Goal: Navigation & Orientation: Find specific page/section

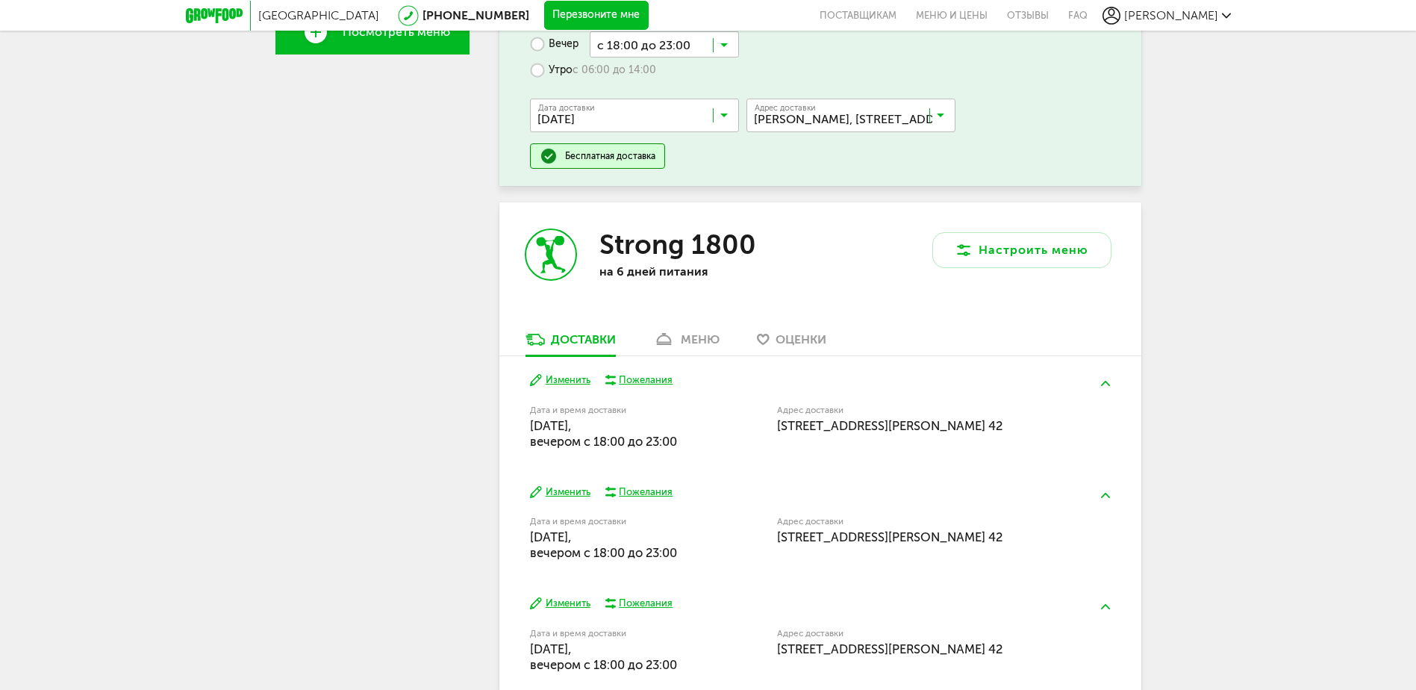
scroll to position [505, 0]
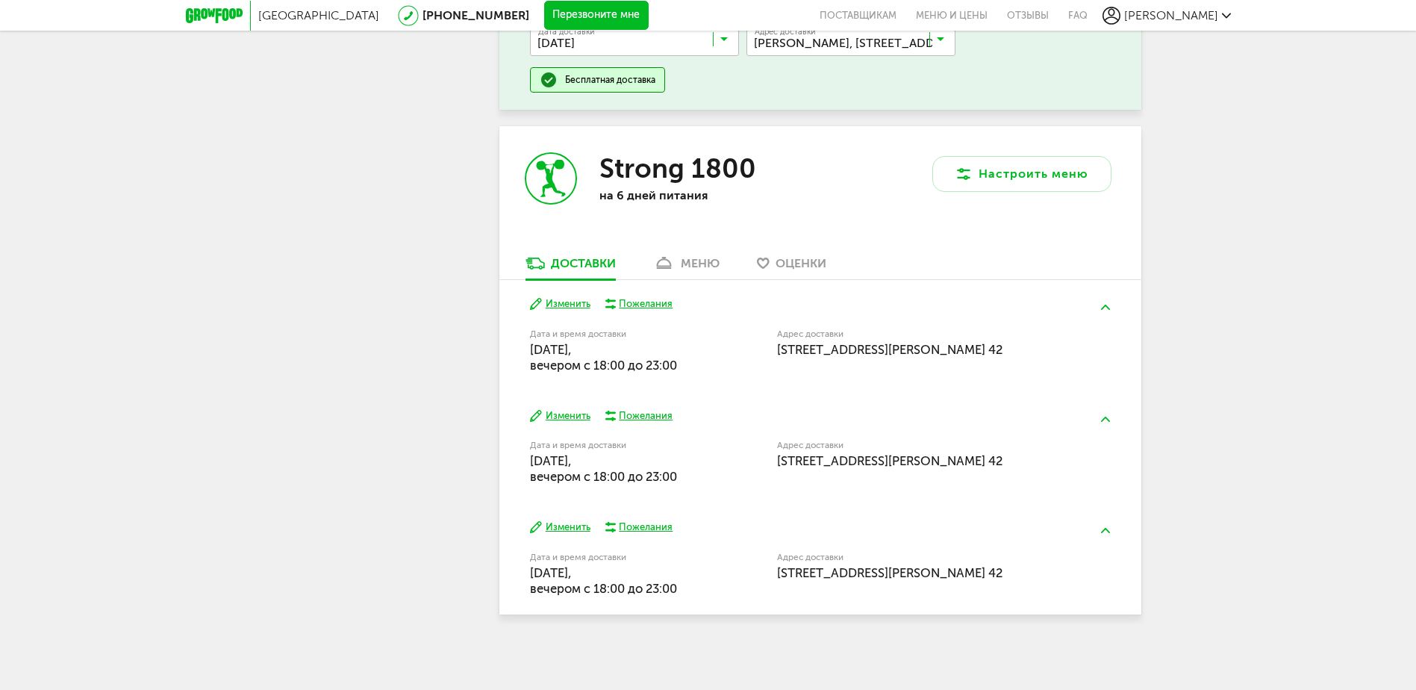
click at [696, 260] on div "меню" at bounding box center [700, 263] width 39 height 14
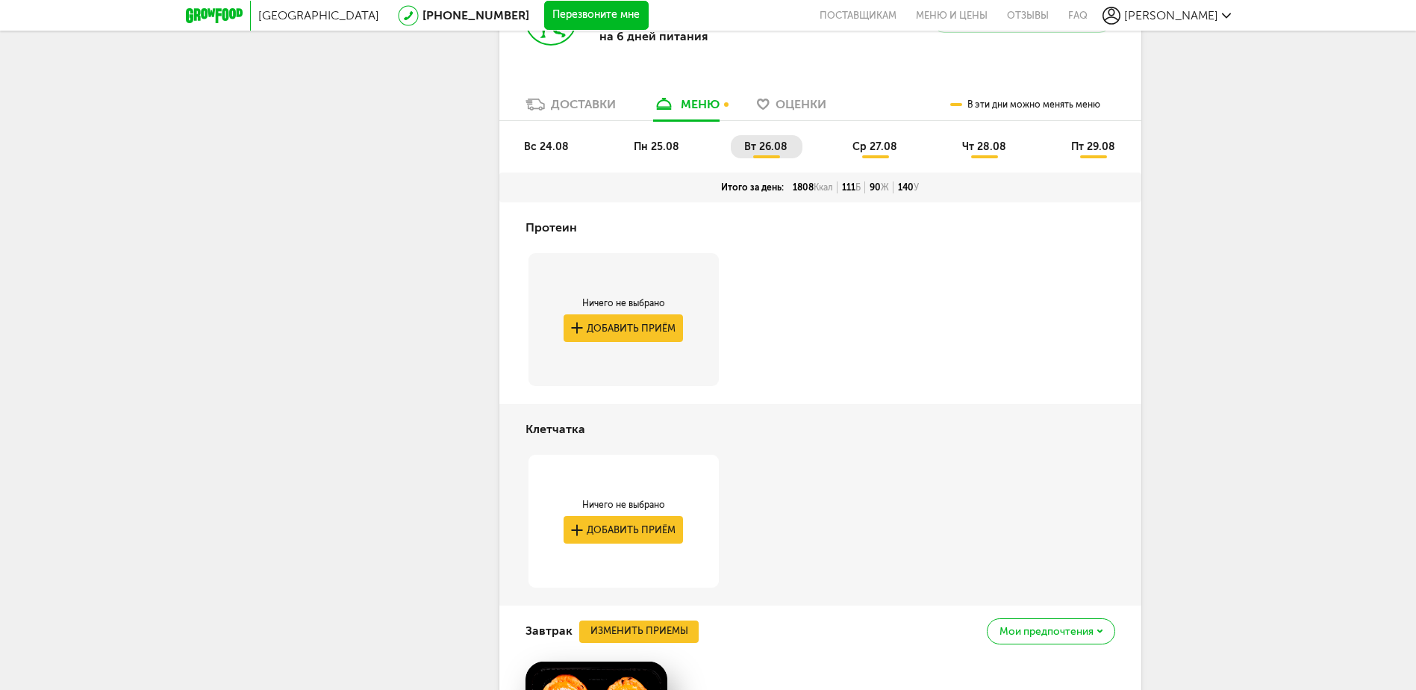
scroll to position [519, 0]
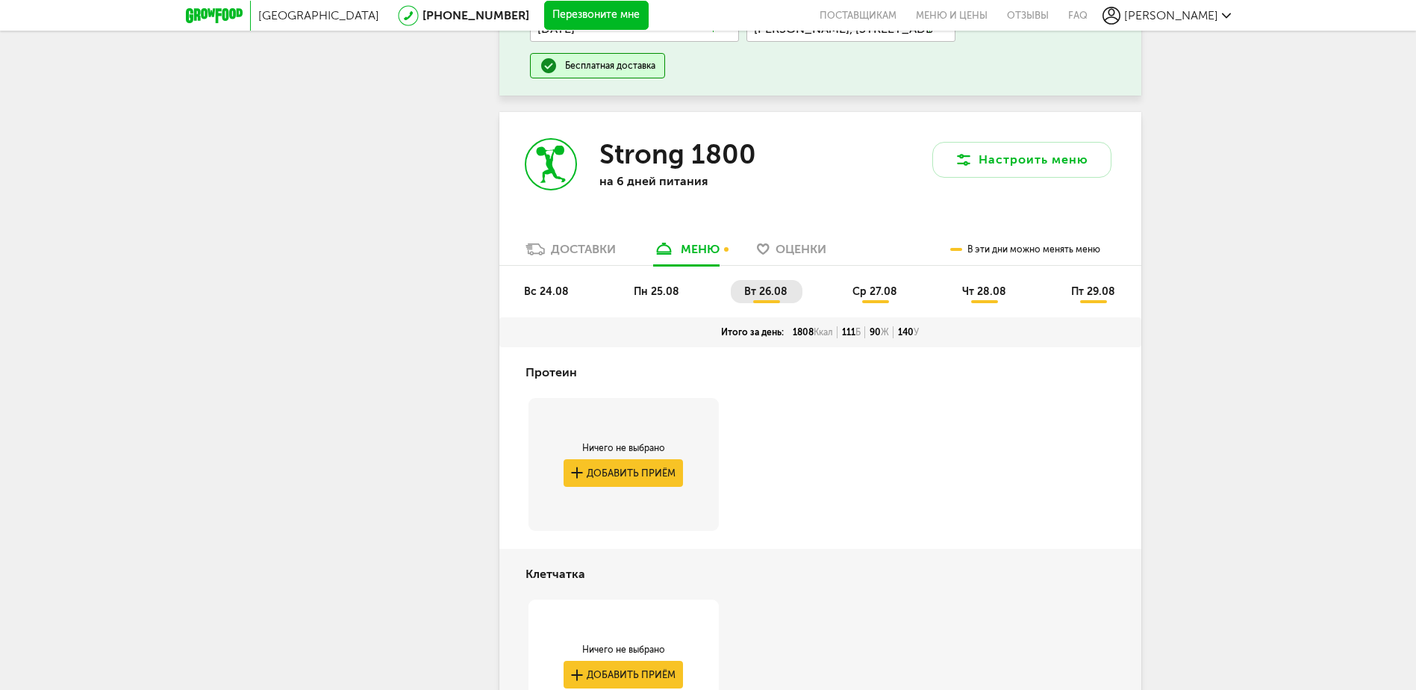
click at [587, 246] on div "Доставки" at bounding box center [583, 249] width 65 height 14
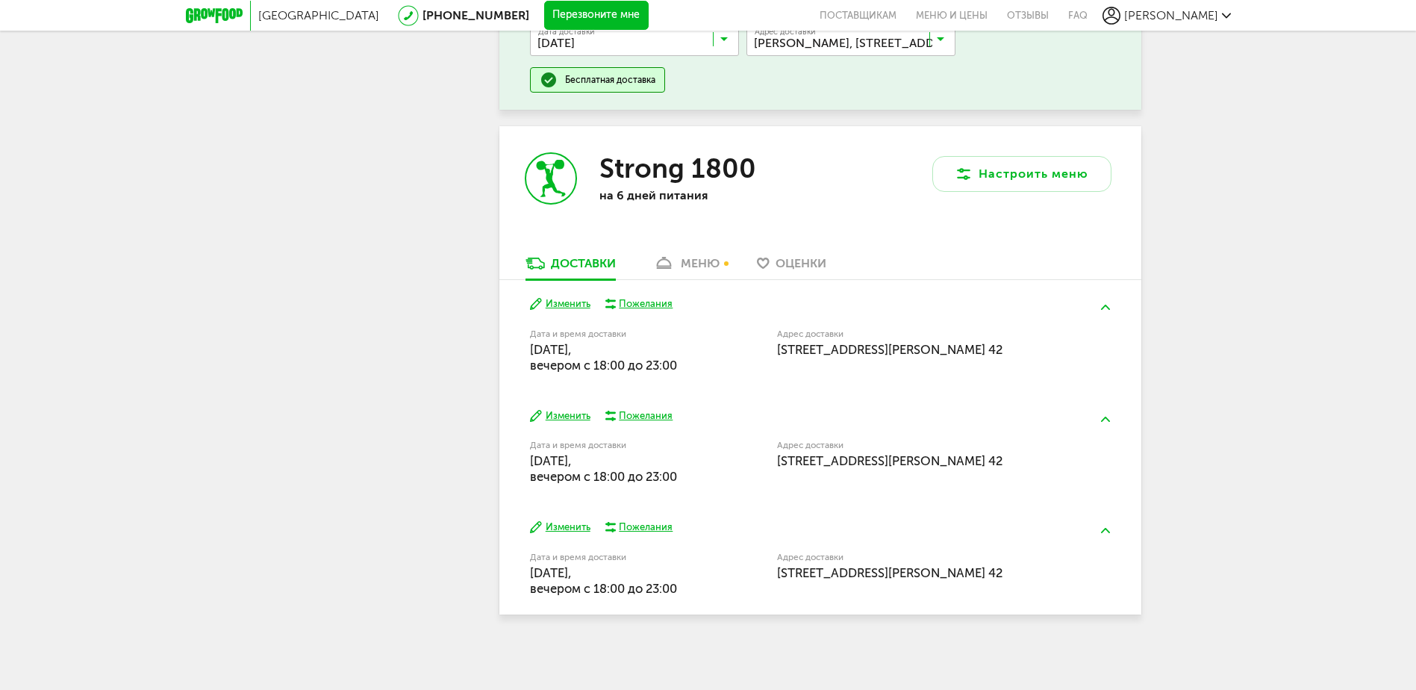
scroll to position [505, 0]
click at [689, 257] on div "меню" at bounding box center [700, 263] width 39 height 14
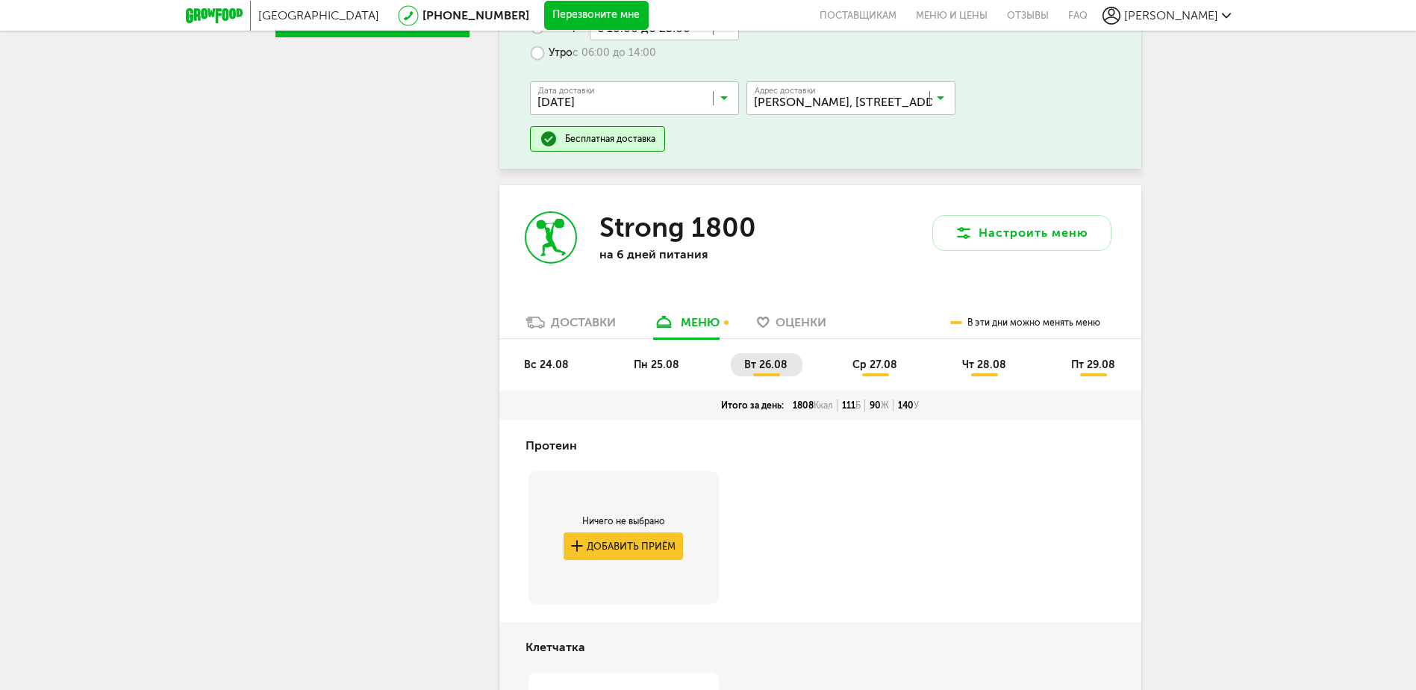
scroll to position [445, 0]
click at [649, 366] on span "пн 25.08" at bounding box center [657, 366] width 46 height 13
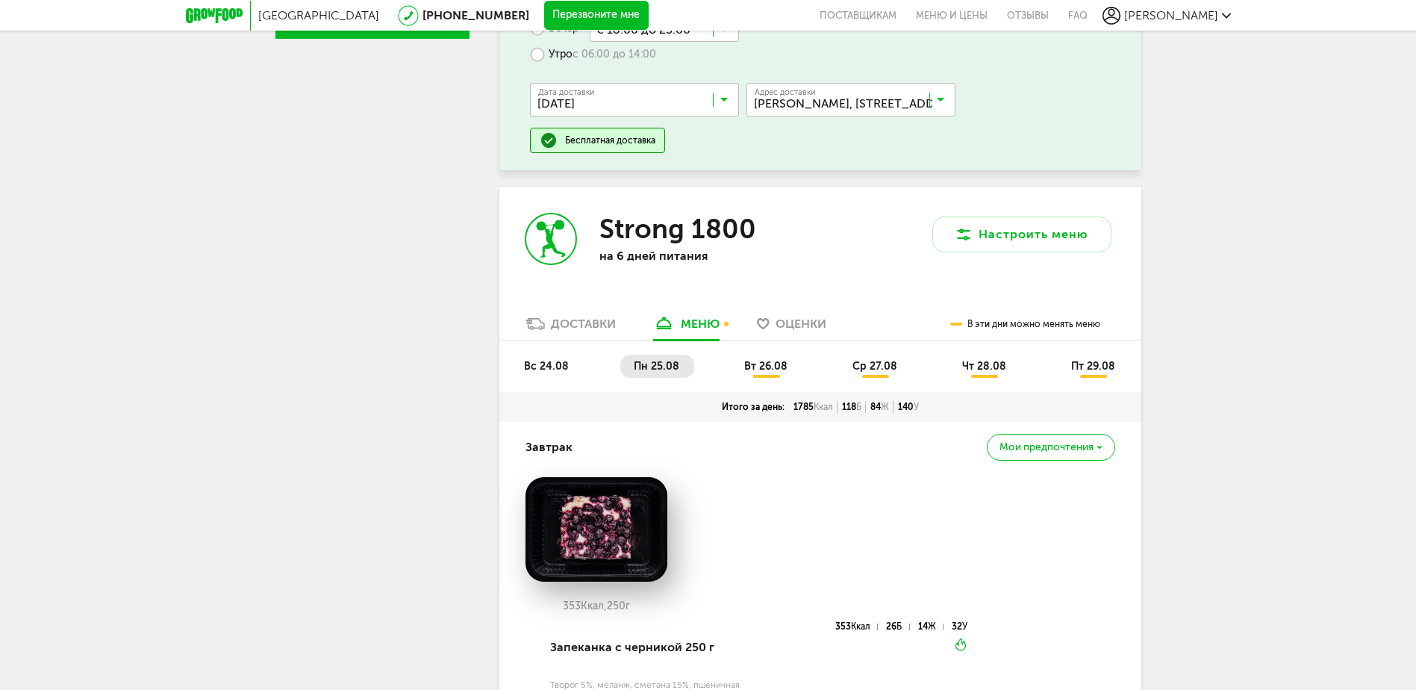
click at [567, 365] on li "вс 24.08" at bounding box center [546, 365] width 73 height 23
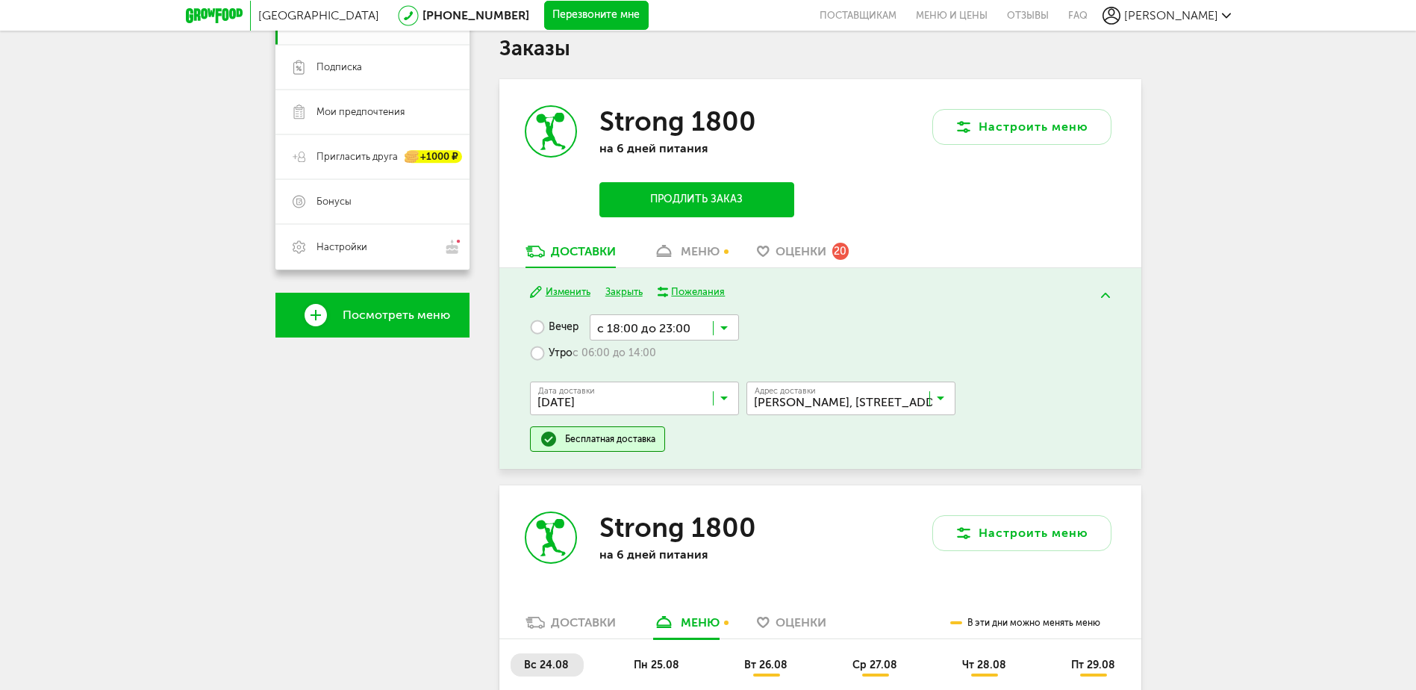
scroll to position [0, 0]
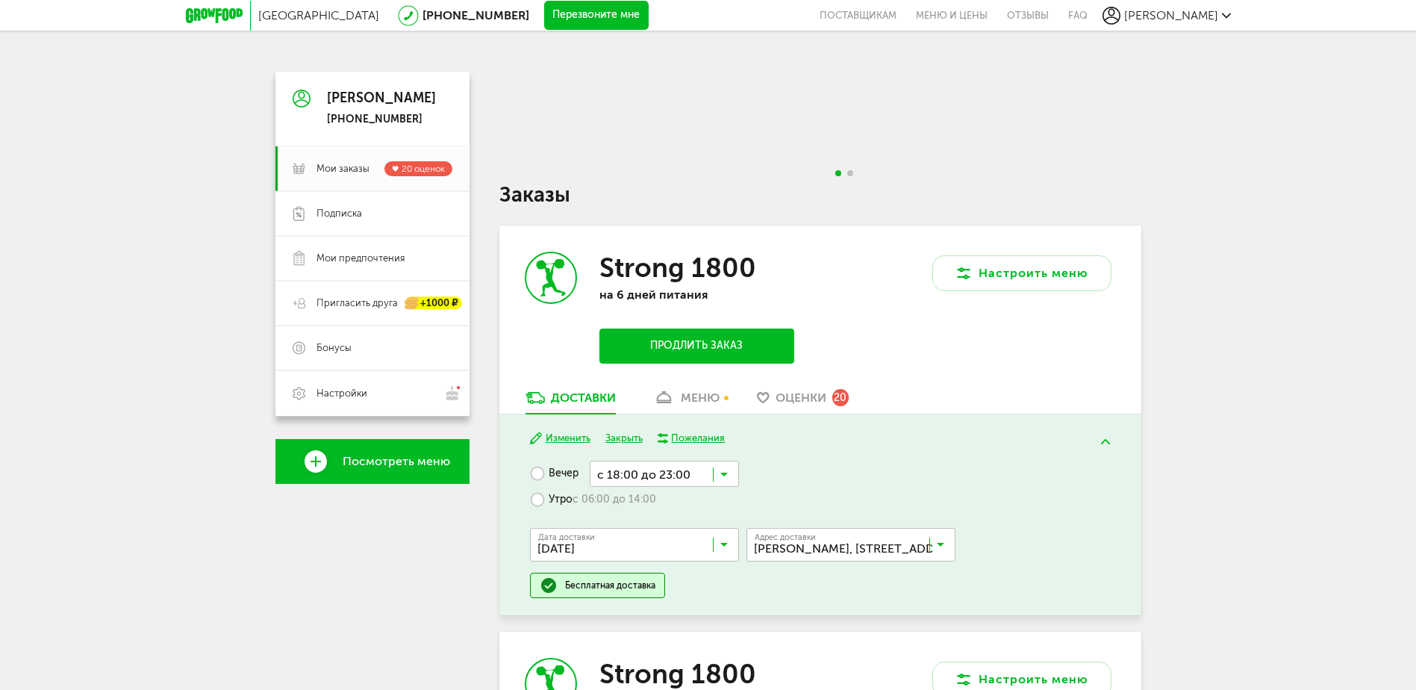
click at [215, 12] on icon at bounding box center [214, 15] width 57 height 15
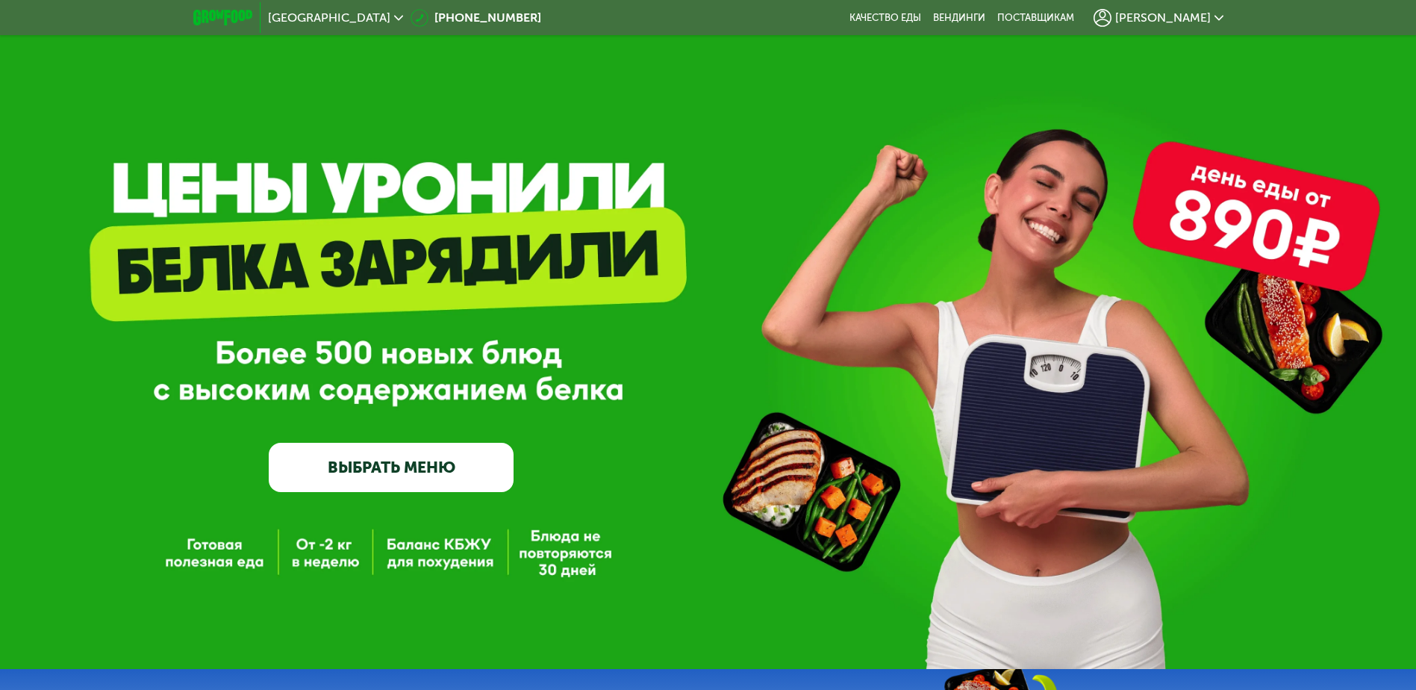
click at [1216, 16] on icon at bounding box center [1218, 17] width 9 height 9
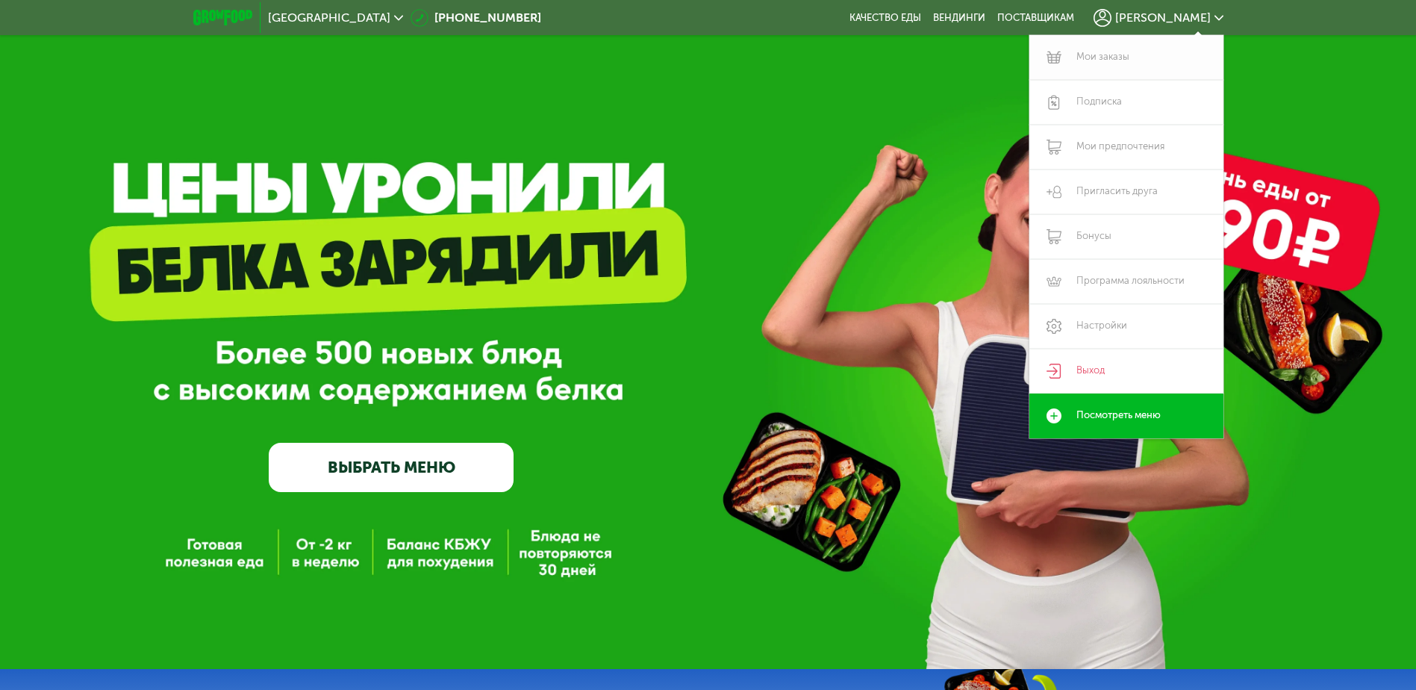
click at [1112, 56] on link "Мои заказы" at bounding box center [1126, 57] width 194 height 45
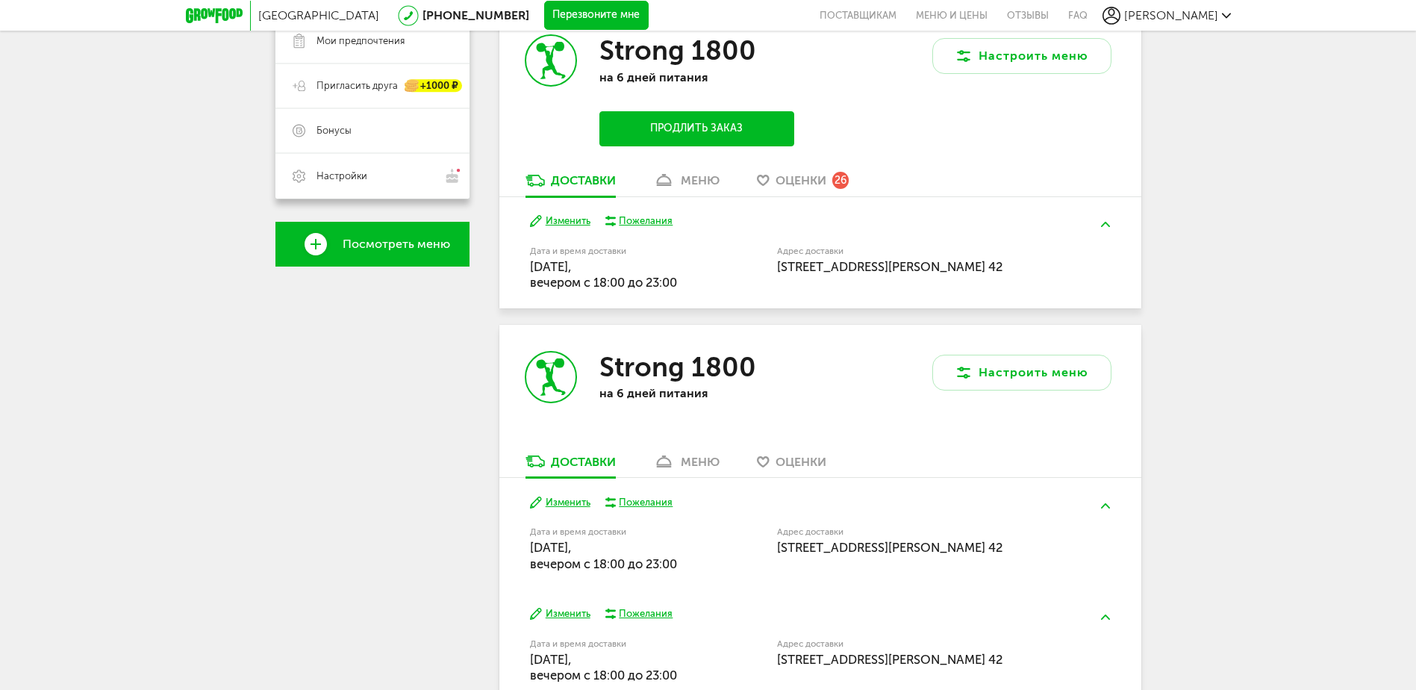
scroll to position [299, 0]
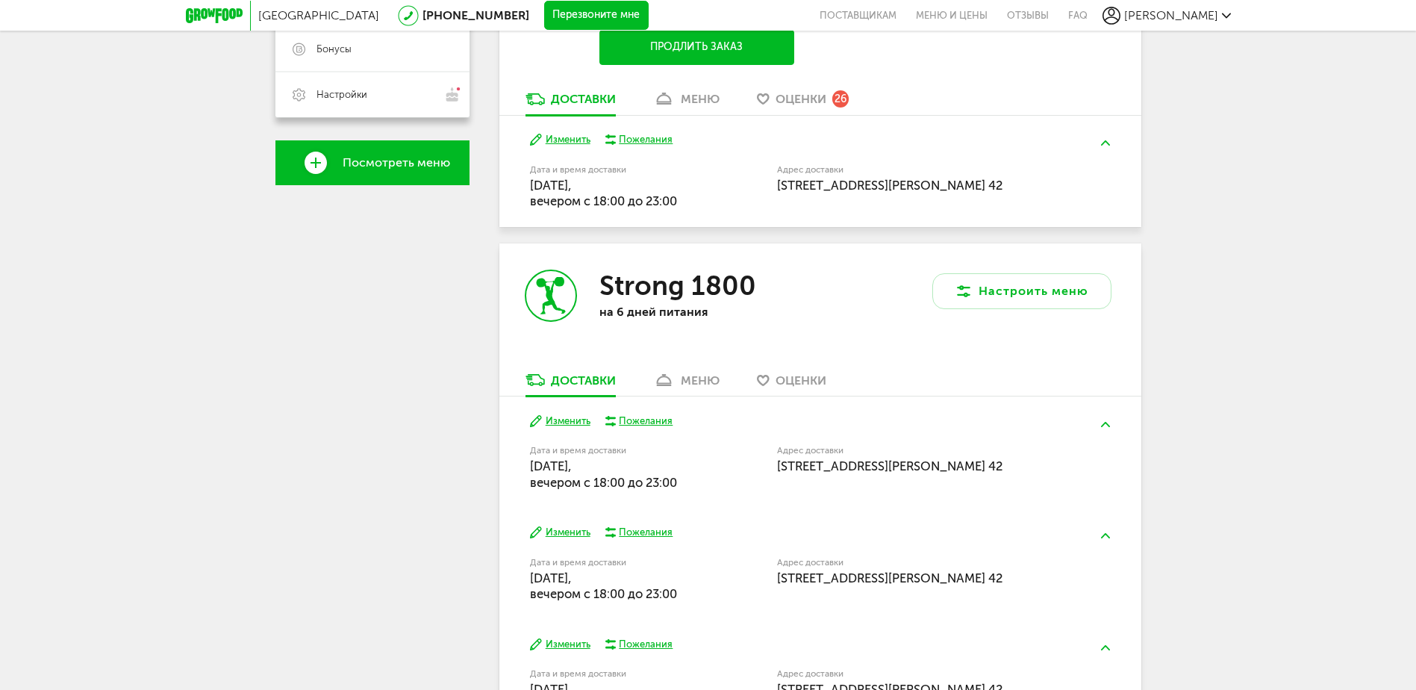
click at [687, 380] on div "меню" at bounding box center [700, 380] width 39 height 14
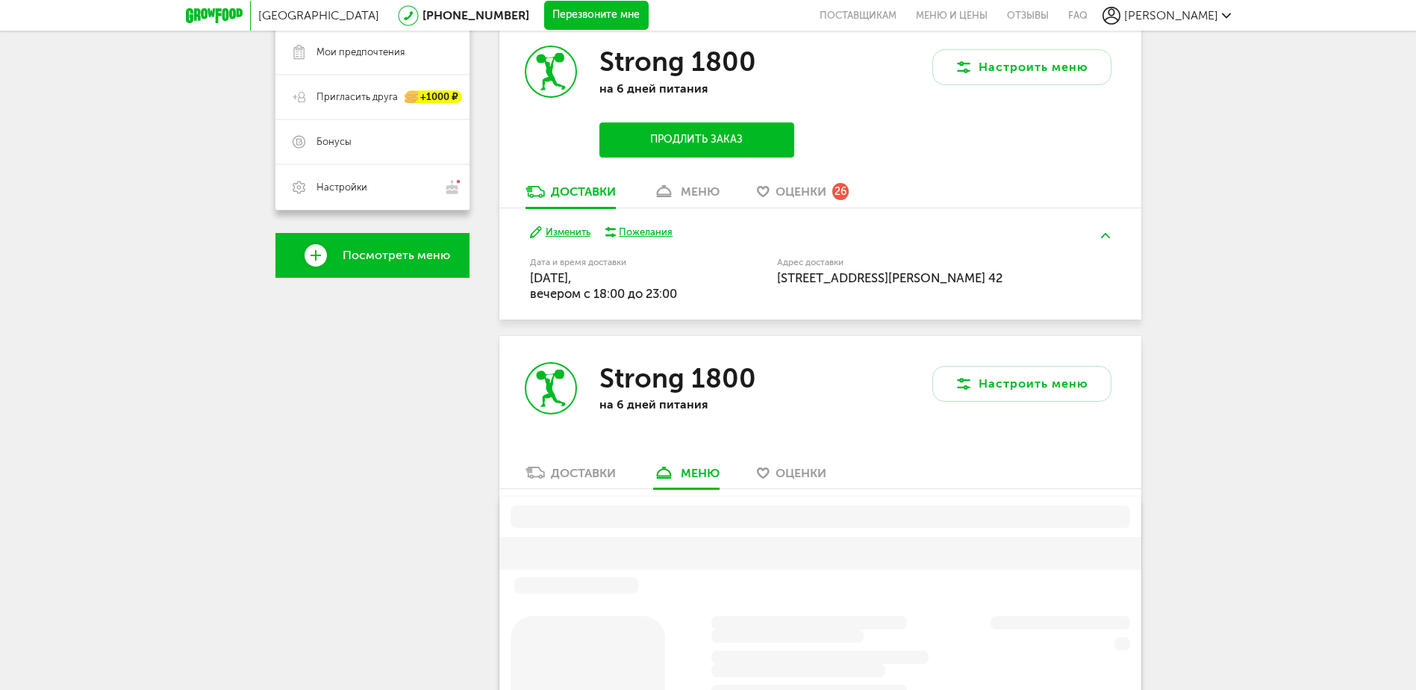
click at [699, 190] on div "меню" at bounding box center [700, 191] width 39 height 14
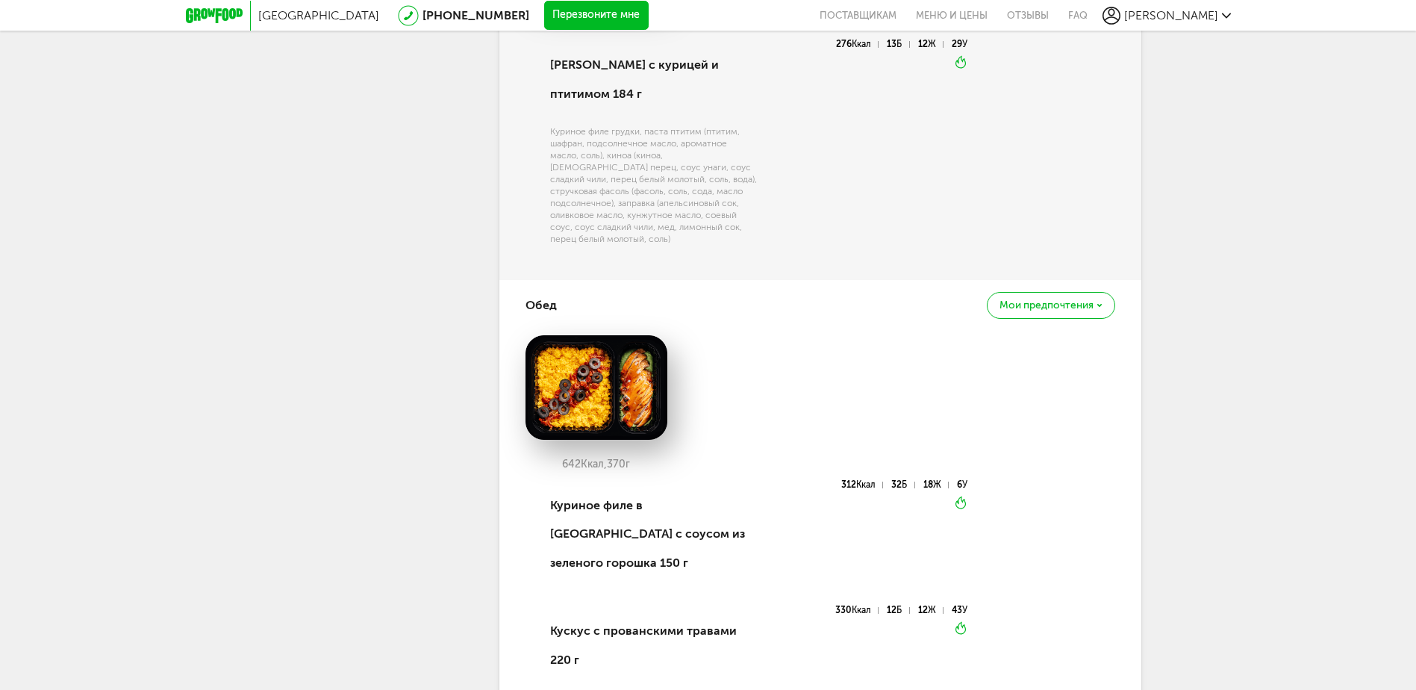
scroll to position [1158, 0]
